Goal: Task Accomplishment & Management: Manage account settings

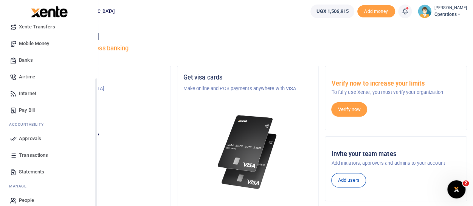
scroll to position [76, 0]
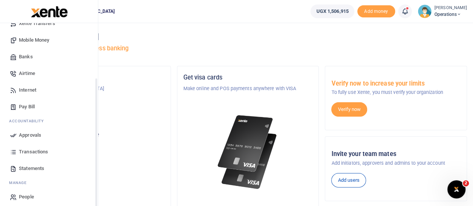
click at [29, 133] on span "Approvals" at bounding box center [30, 135] width 22 height 8
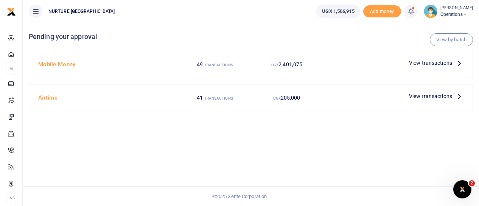
click at [414, 63] on span "View transactions" at bounding box center [430, 63] width 43 height 8
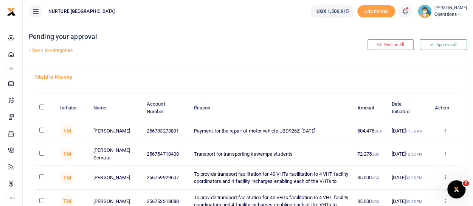
click at [447, 128] on icon at bounding box center [445, 129] width 5 height 5
click at [424, 142] on link "Approve" at bounding box center [418, 143] width 60 height 11
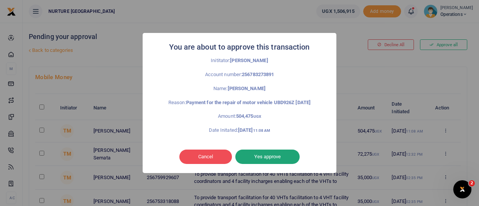
click at [262, 157] on button "Yes approve" at bounding box center [267, 156] width 64 height 14
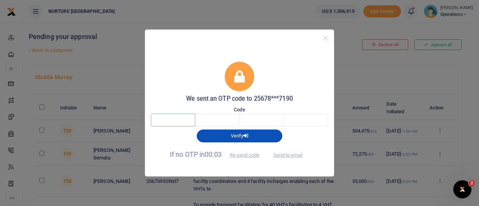
click at [184, 120] on input "text" at bounding box center [173, 119] width 44 height 13
type input "7"
type input "2"
type input "5"
type input "8"
